Goal: Find specific page/section: Find specific page/section

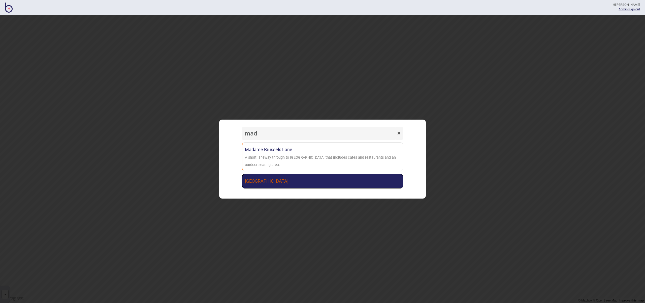
type input "mad"
click at [308, 174] on link "[GEOGRAPHIC_DATA]" at bounding box center [322, 181] width 161 height 15
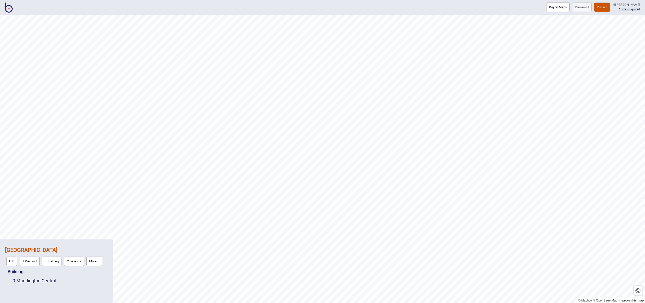
click at [8, 8] on img at bounding box center [9, 8] width 8 height 10
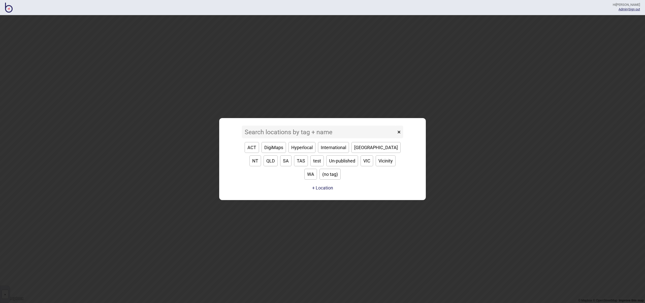
click at [297, 136] on input at bounding box center [319, 132] width 154 height 13
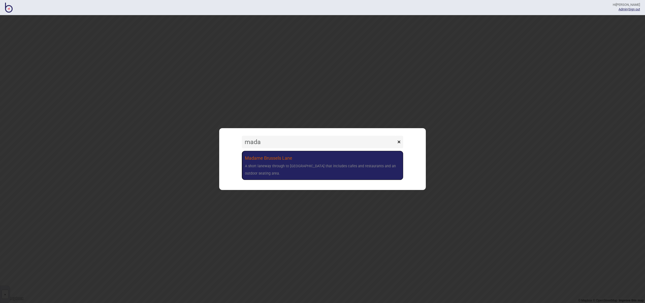
type input "mada"
click at [295, 165] on div "A short laneway through to [GEOGRAPHIC_DATA] that includes cafes and restaurant…" at bounding box center [322, 170] width 155 height 15
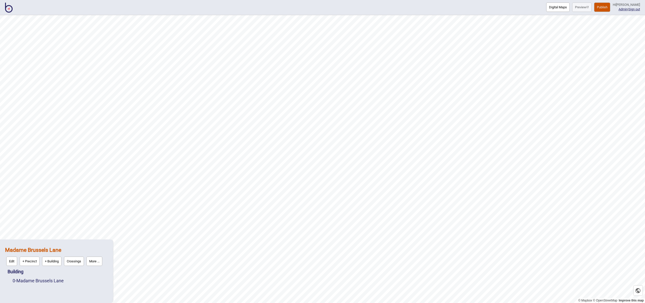
click at [608, 9] on button "Publish" at bounding box center [602, 7] width 16 height 9
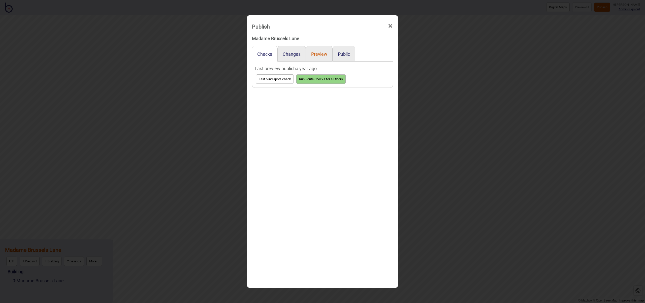
click at [323, 55] on button "Preview" at bounding box center [319, 53] width 16 height 5
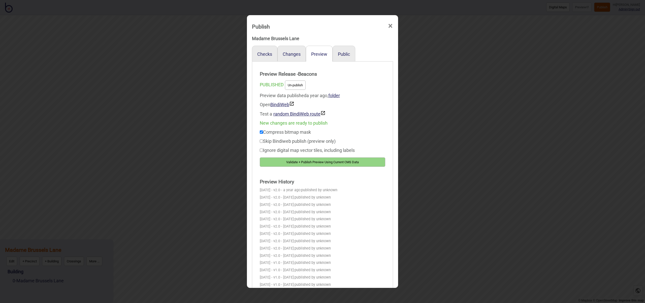
click at [336, 54] on div "Public" at bounding box center [344, 54] width 23 height 16
click at [342, 54] on button "Public" at bounding box center [344, 53] width 12 height 5
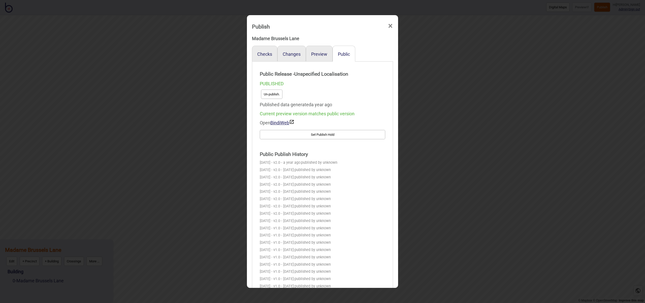
click at [389, 26] on span "×" at bounding box center [390, 26] width 5 height 17
